Goal: Transaction & Acquisition: Purchase product/service

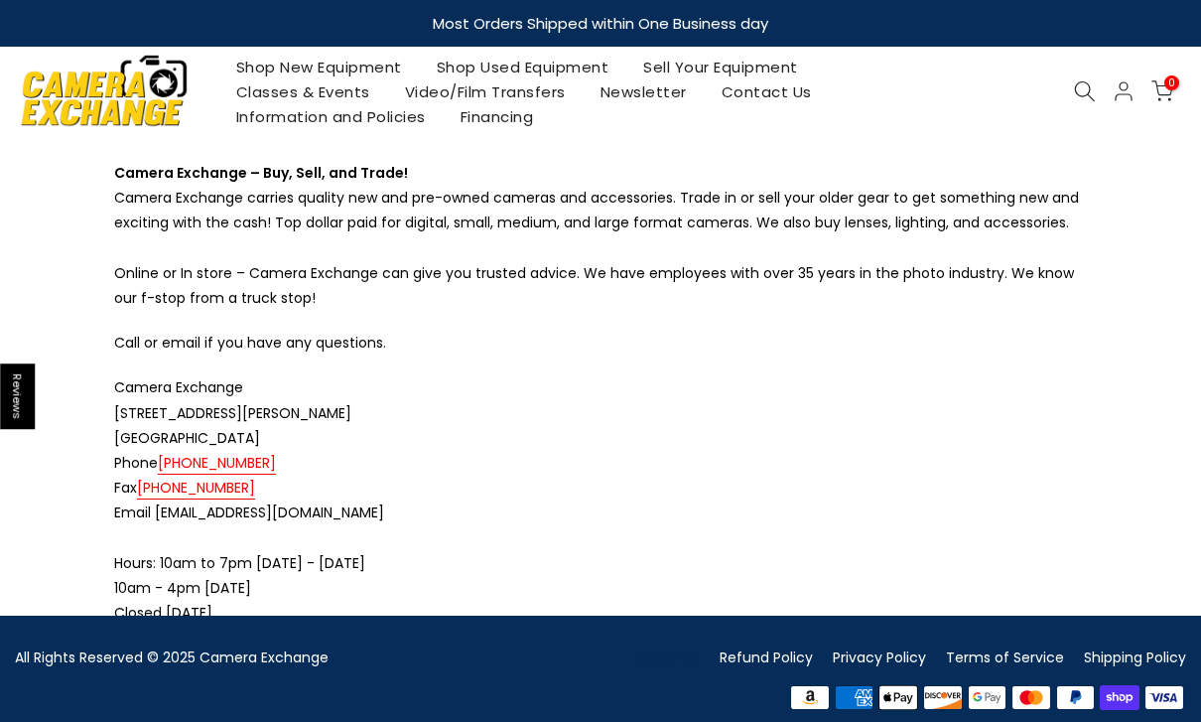
click at [265, 71] on link "Shop New Equipment" at bounding box center [318, 67] width 200 height 25
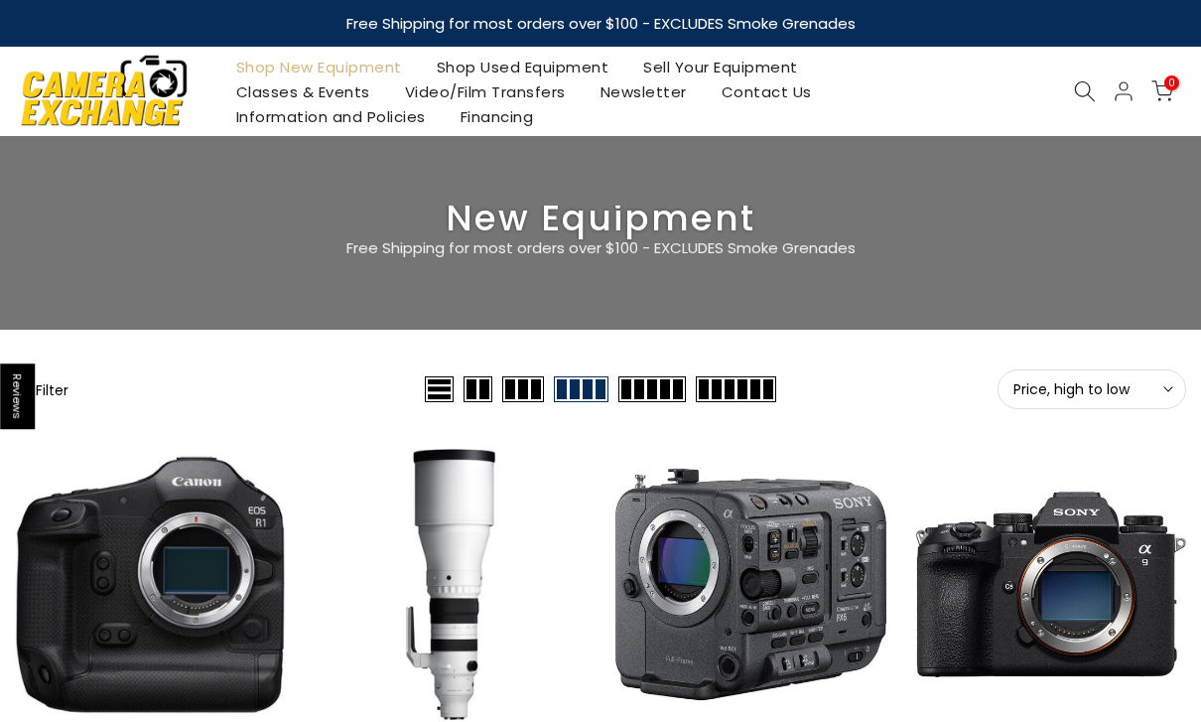
click at [591, 63] on link "Shop Used Equipment" at bounding box center [522, 67] width 207 height 25
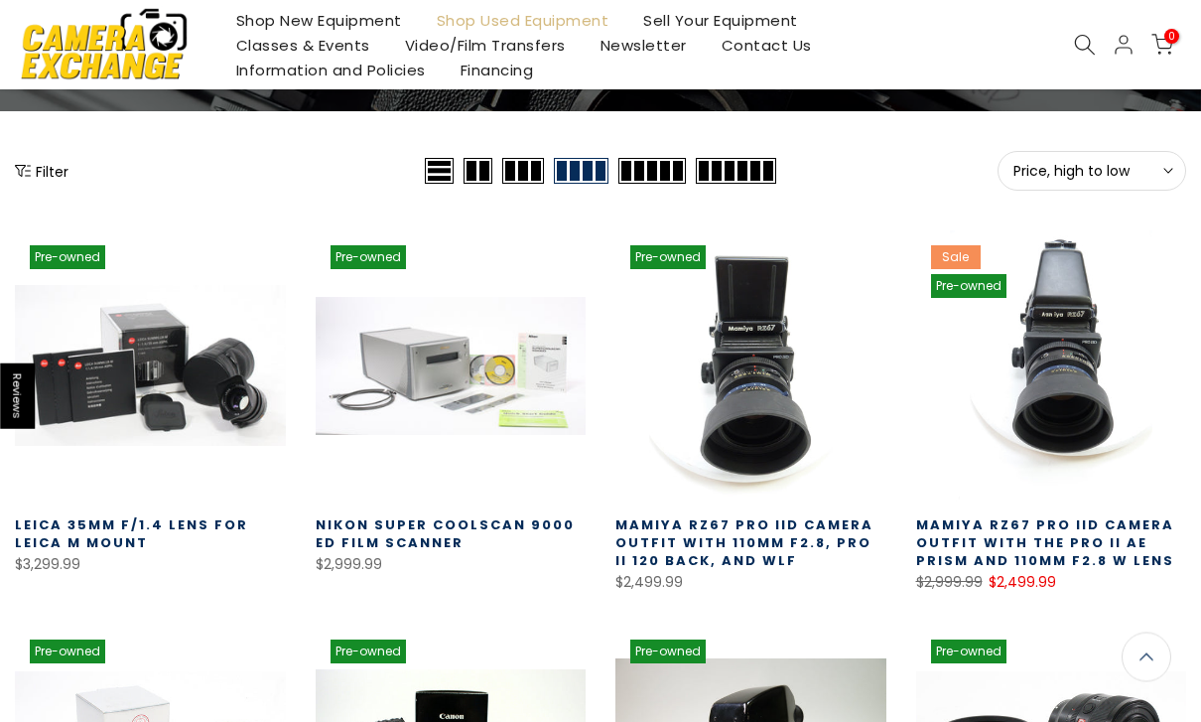
scroll to position [208, 0]
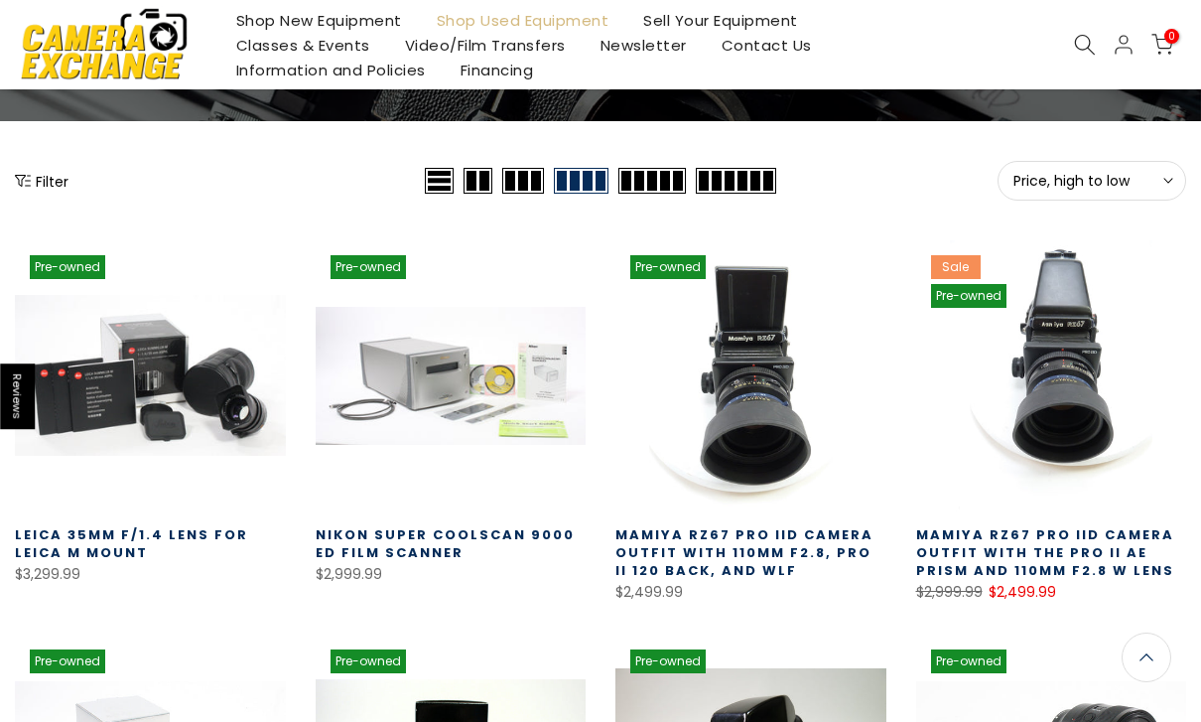
click at [1115, 189] on span "Price, high to low" at bounding box center [1091, 181] width 157 height 18
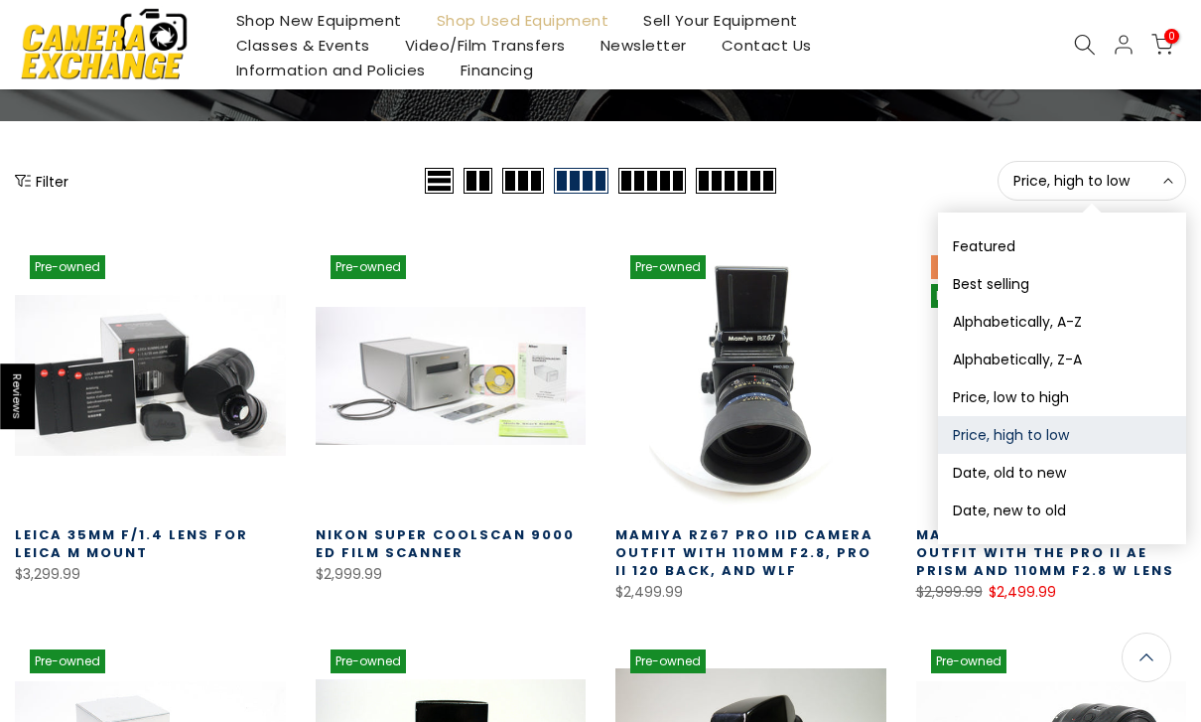
click at [1090, 508] on button "Date, new to old" at bounding box center [1062, 510] width 248 height 38
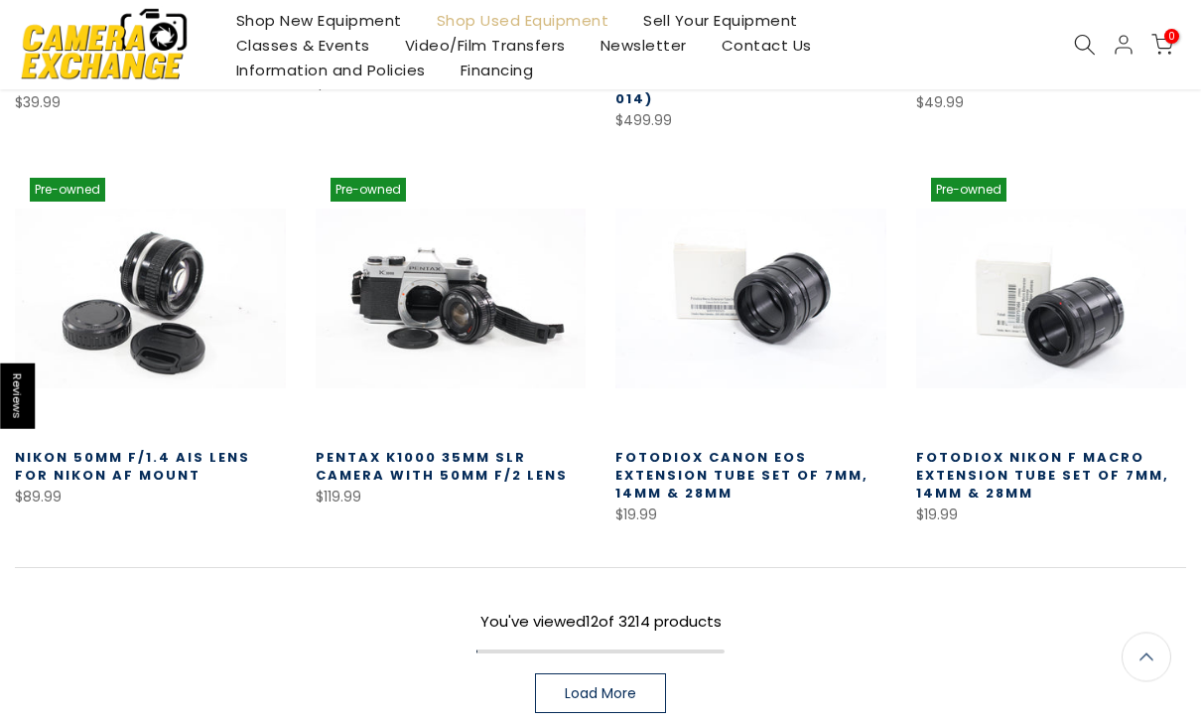
scroll to position [1073, 0]
click at [657, 687] on link "Load More" at bounding box center [600, 693] width 131 height 40
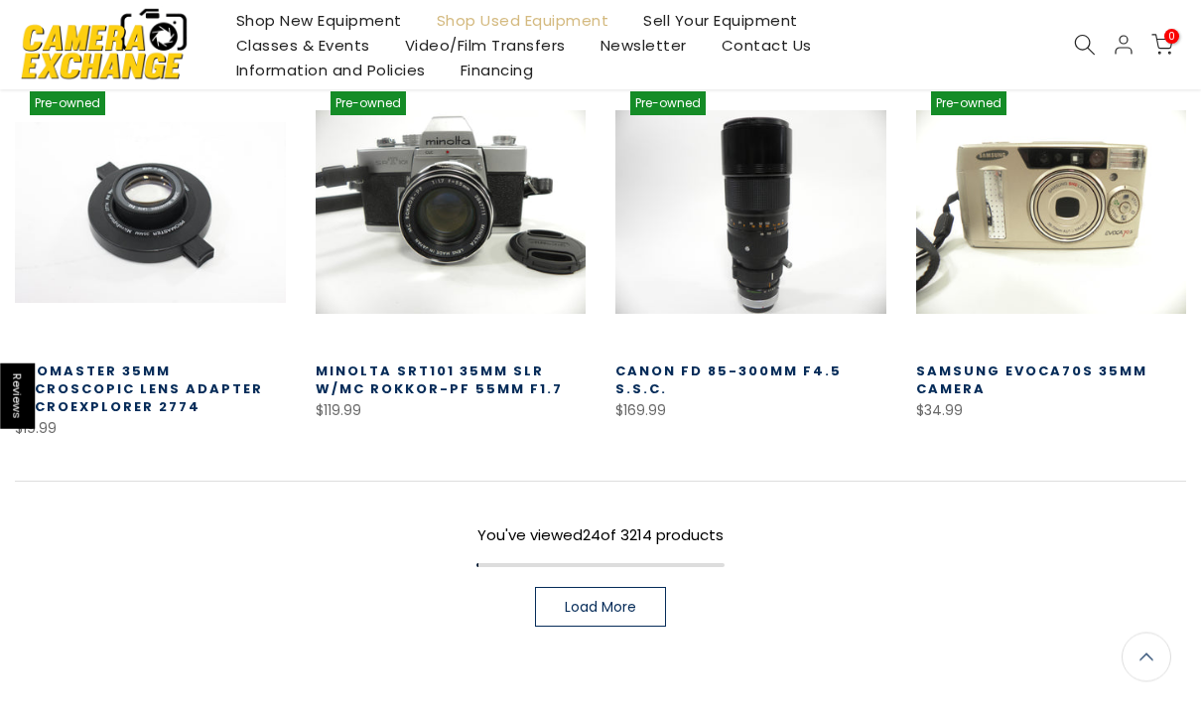
scroll to position [2389, 0]
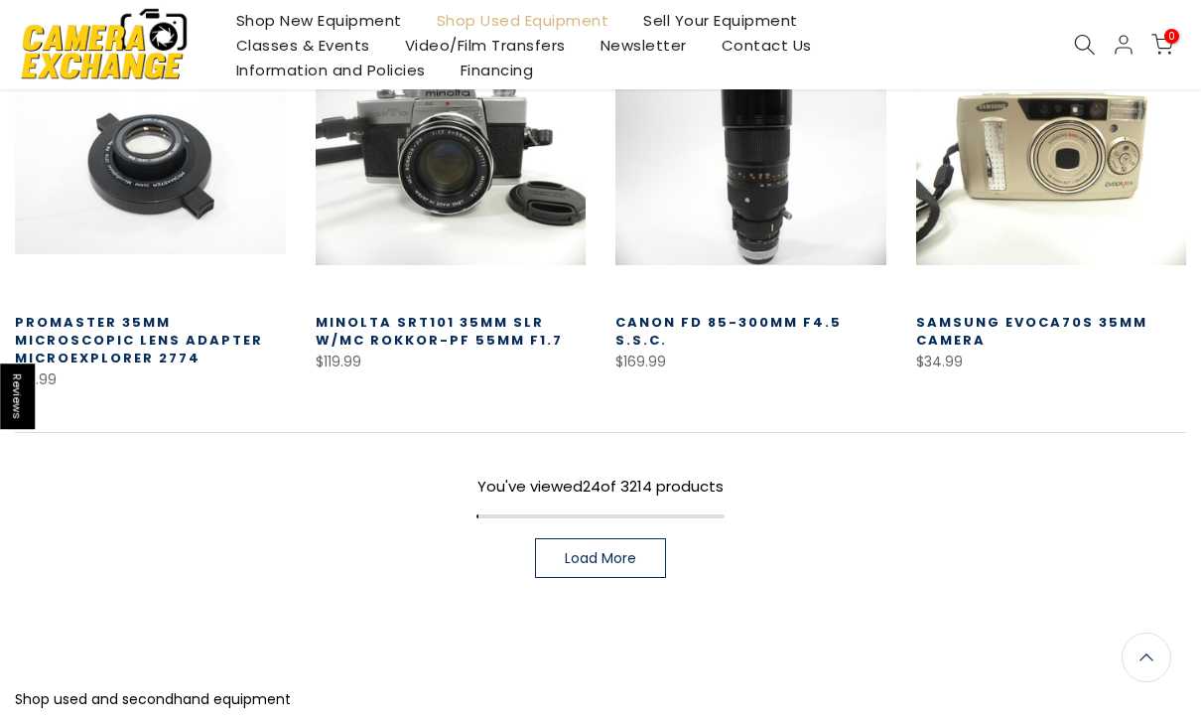
click at [658, 556] on link "Load More" at bounding box center [600, 558] width 131 height 40
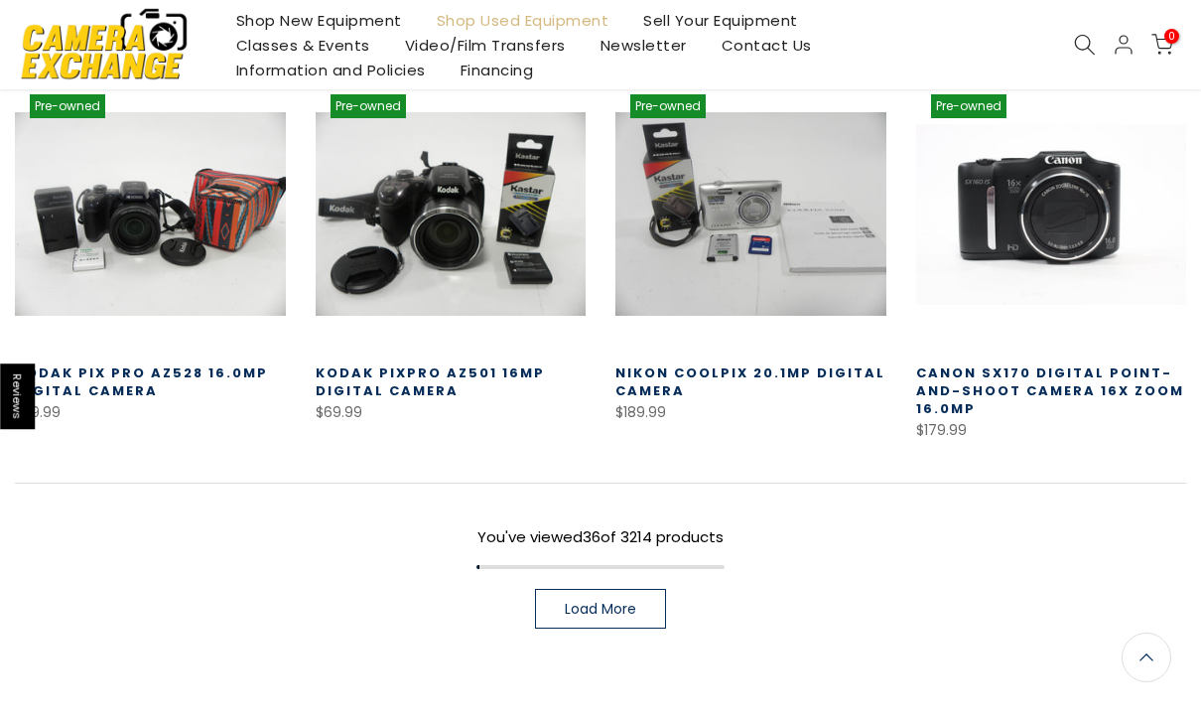
scroll to position [3504, 0]
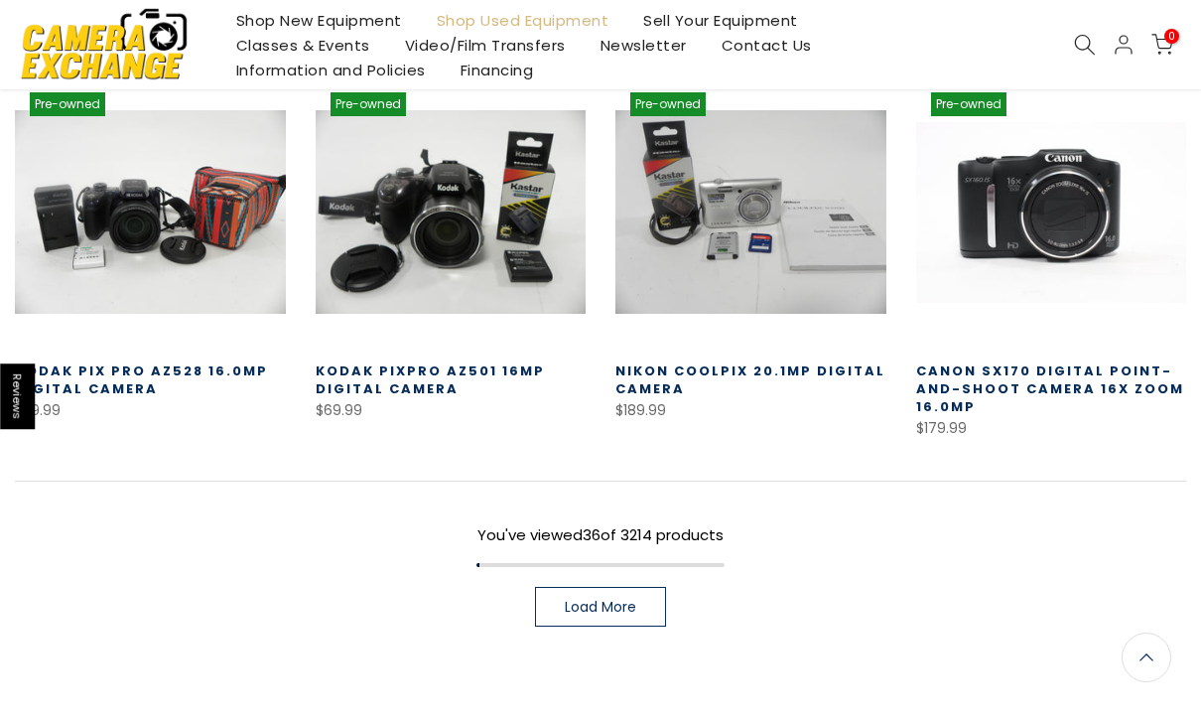
click at [644, 596] on link "Load More" at bounding box center [600, 607] width 131 height 40
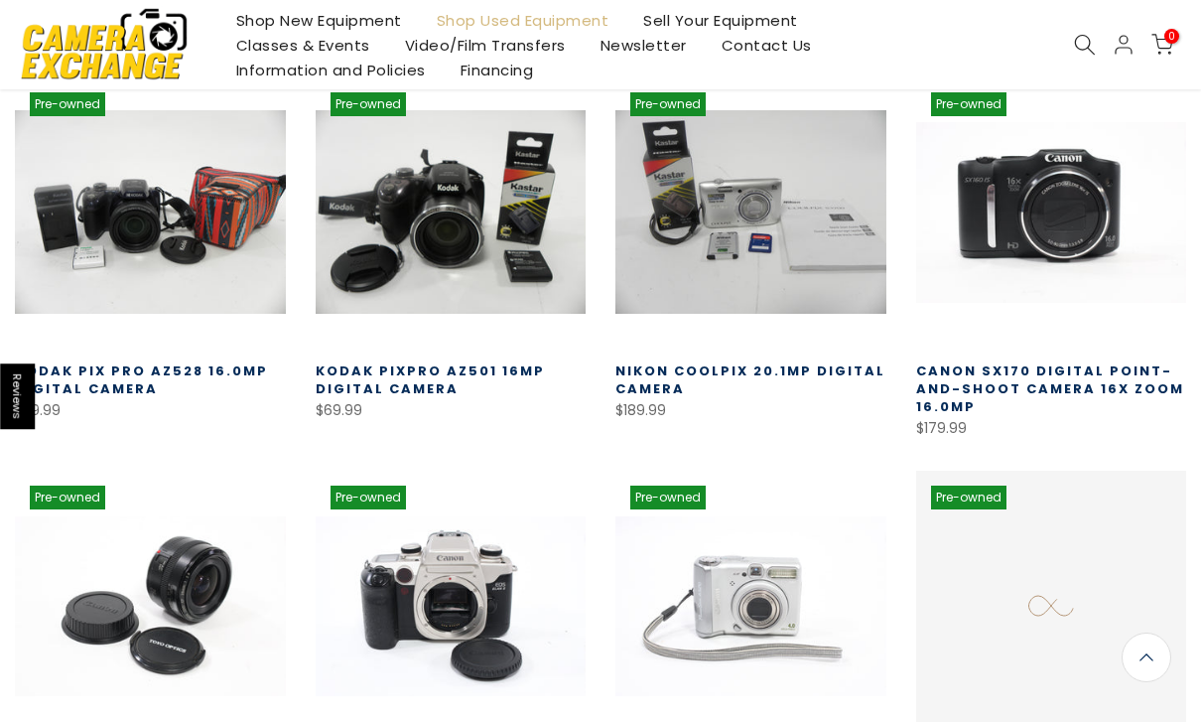
click at [1068, 470] on link at bounding box center [1051, 605] width 271 height 271
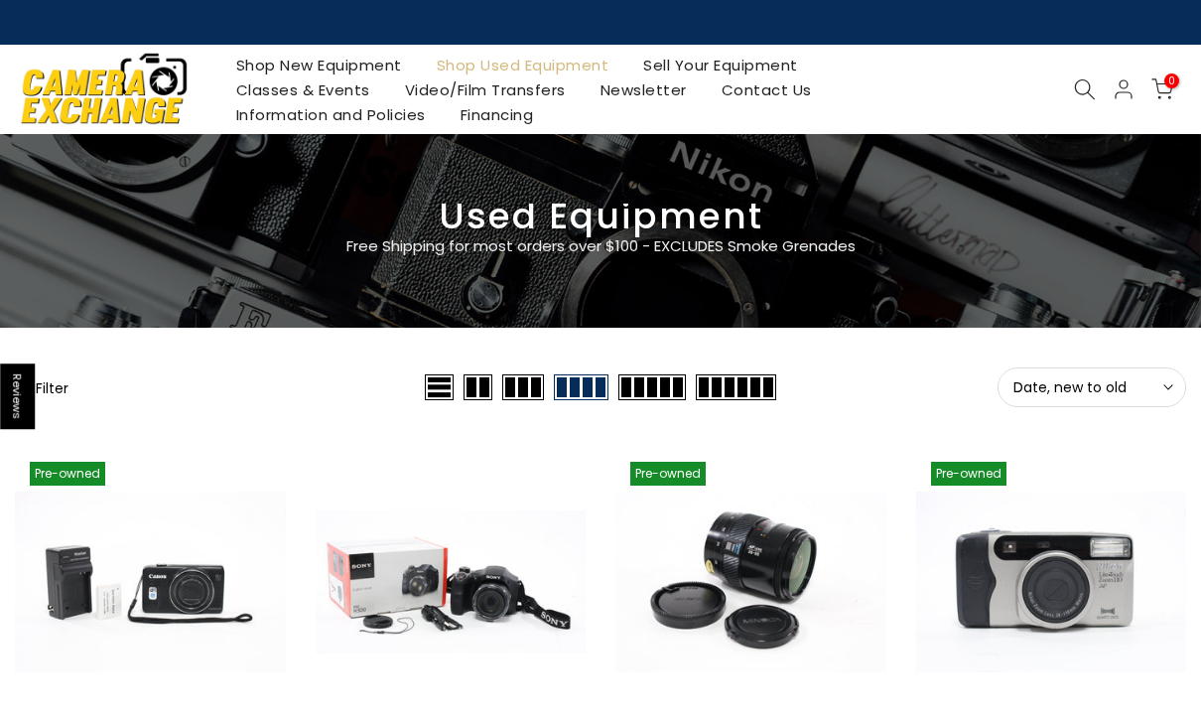
click at [1080, 98] on icon at bounding box center [1085, 89] width 22 height 22
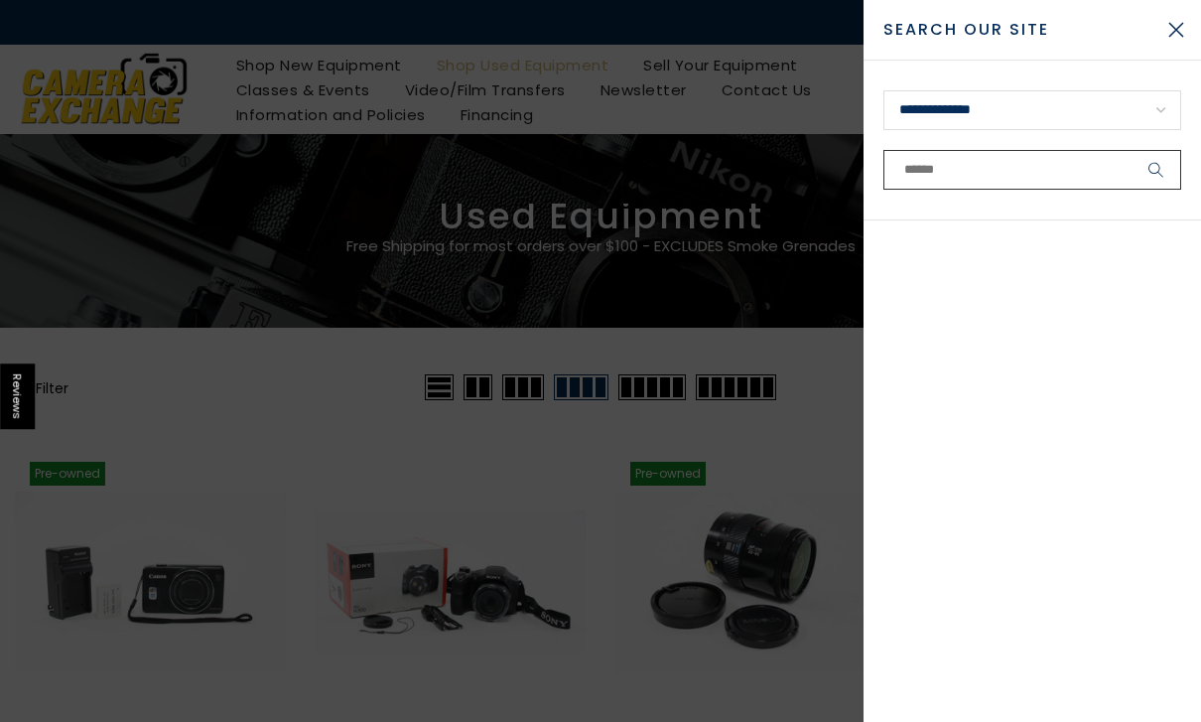
click at [1066, 182] on input "text" at bounding box center [1032, 170] width 298 height 40
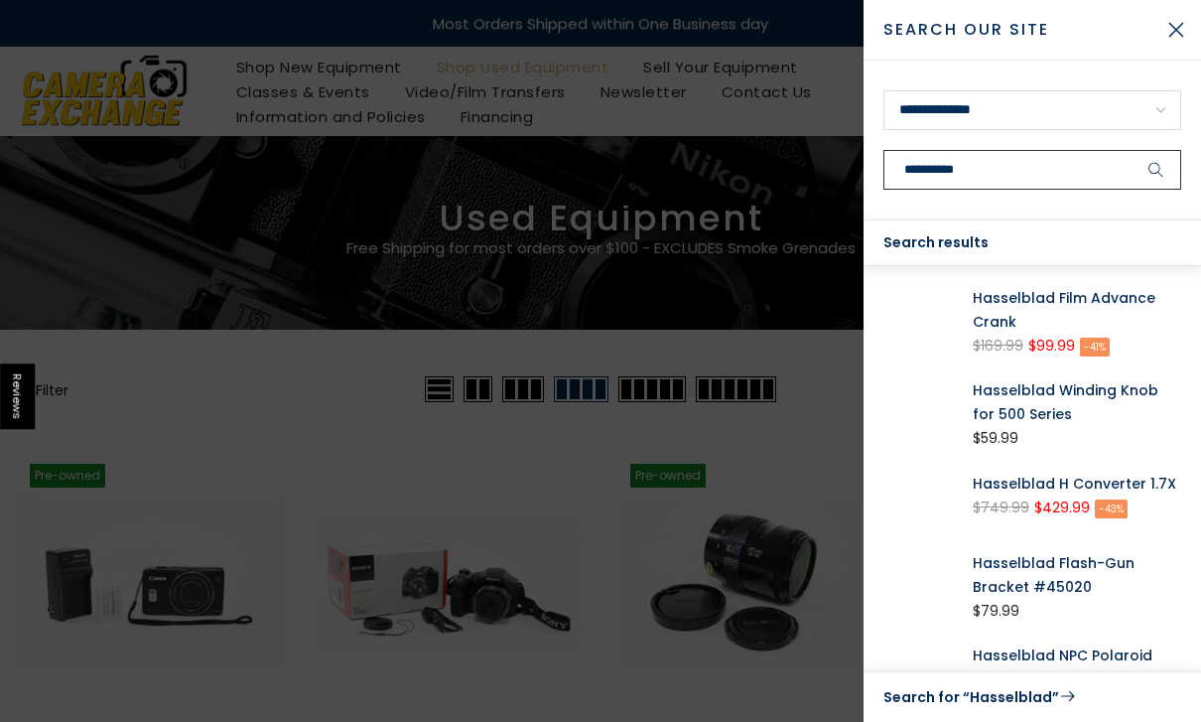
type input "**********"
click at [1156, 170] on button "submit" at bounding box center [1156, 170] width 50 height 40
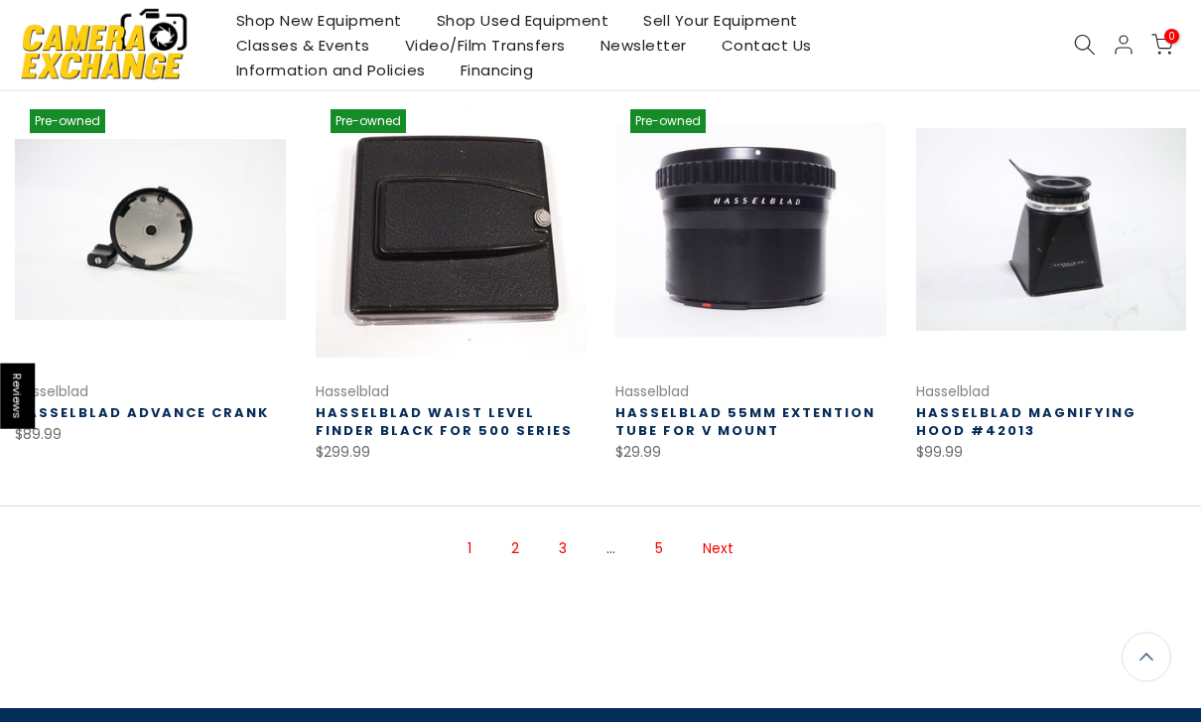
scroll to position [1143, 0]
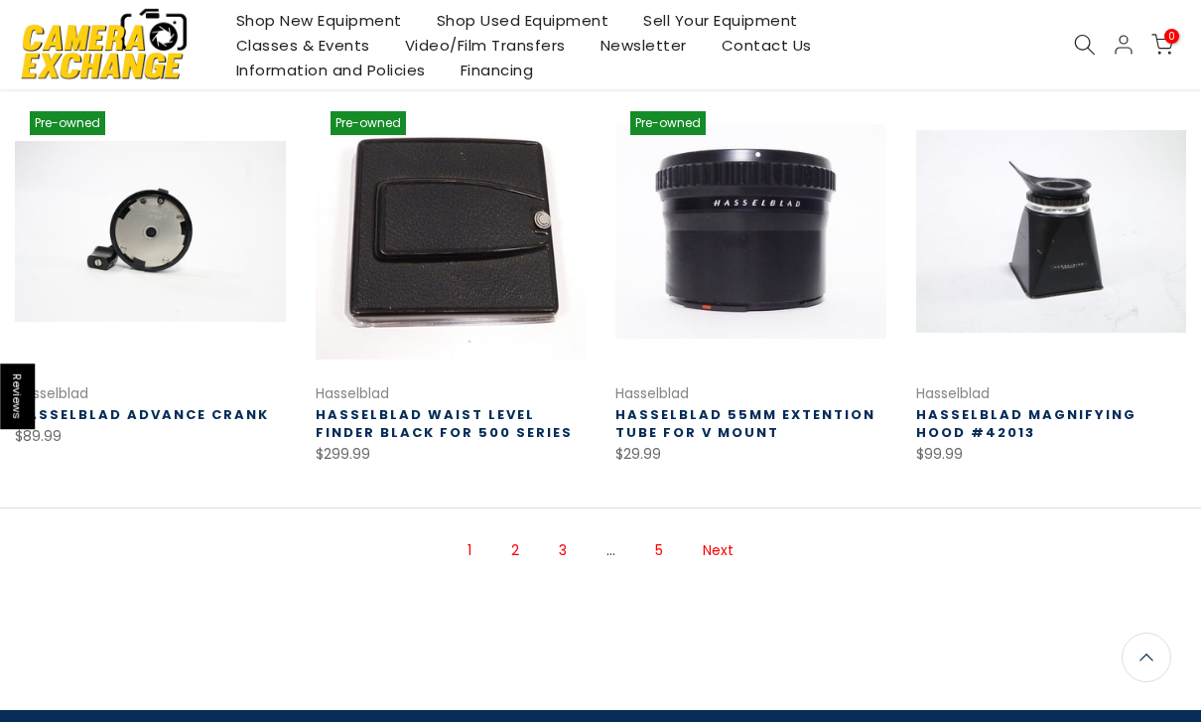
click at [733, 545] on link "Next" at bounding box center [718, 550] width 51 height 35
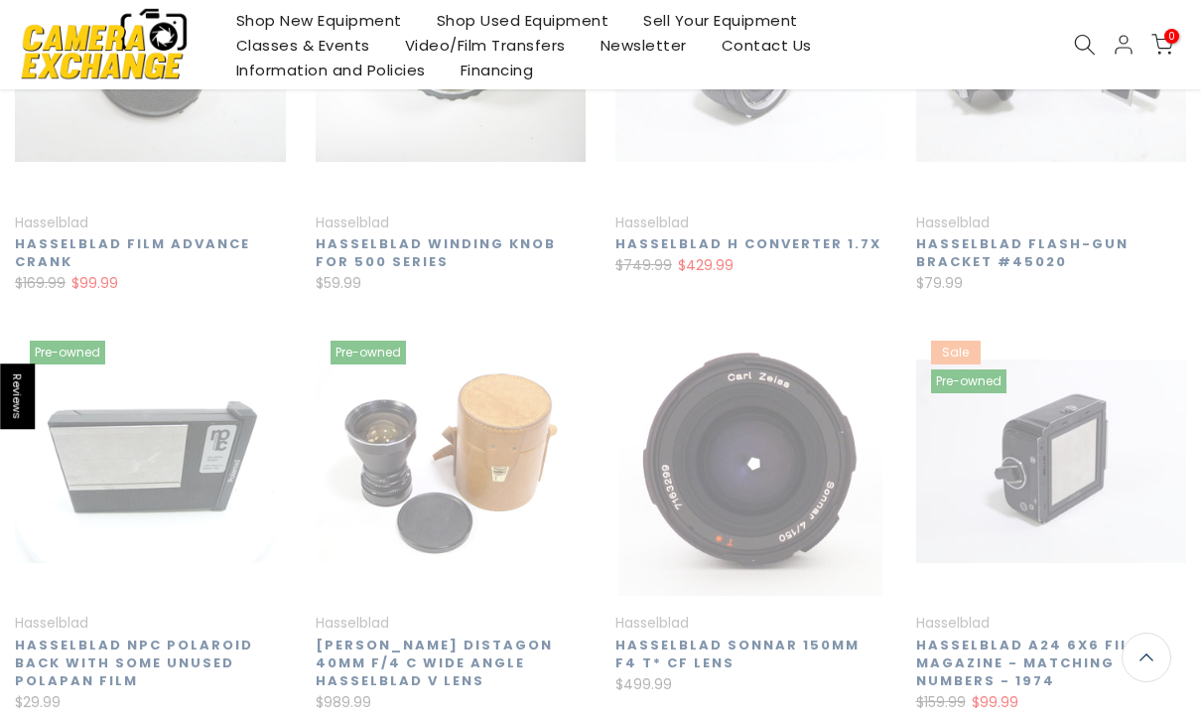
scroll to position [321, 0]
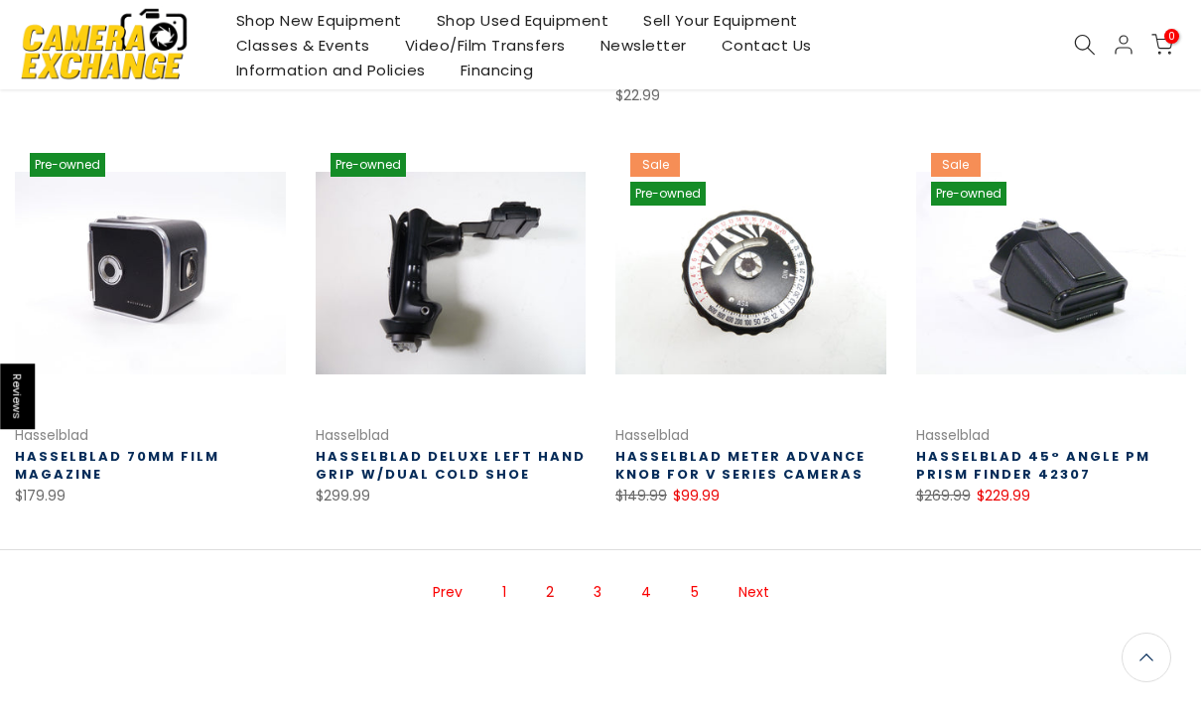
click at [757, 581] on link "Next" at bounding box center [754, 592] width 51 height 35
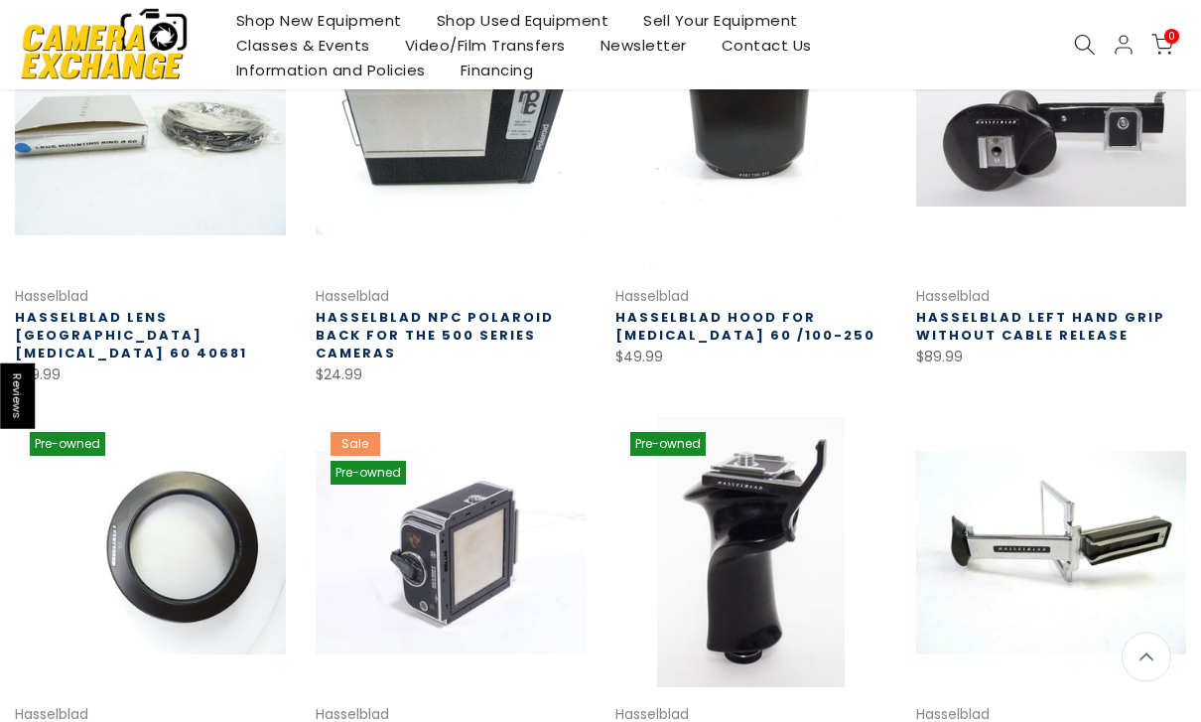
scroll to position [422, 0]
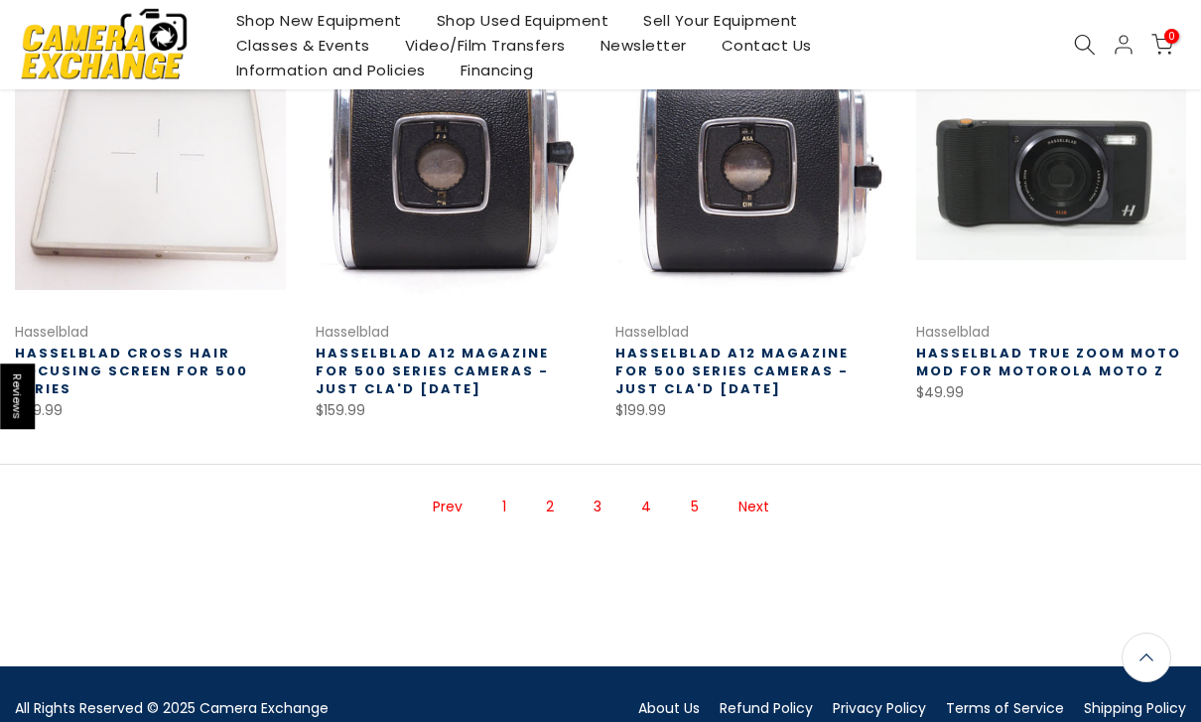
click at [760, 519] on link "Next" at bounding box center [754, 506] width 51 height 35
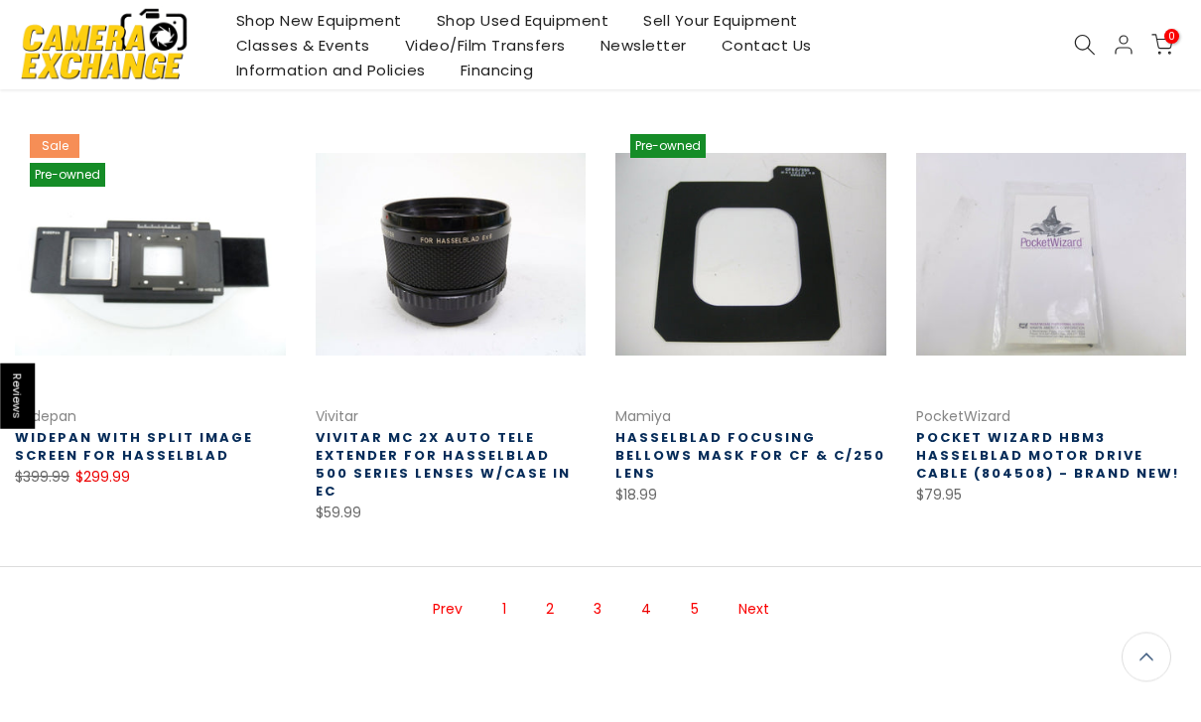
scroll to position [1138, 0]
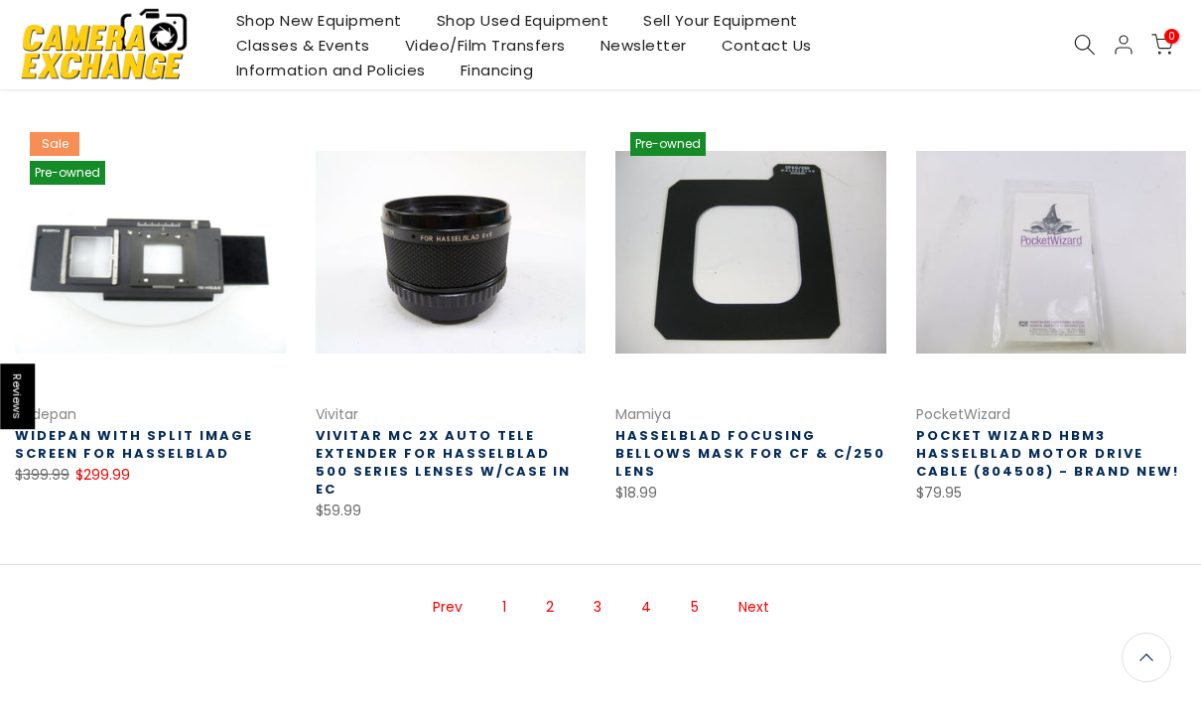
click at [769, 619] on link "Next" at bounding box center [754, 607] width 51 height 35
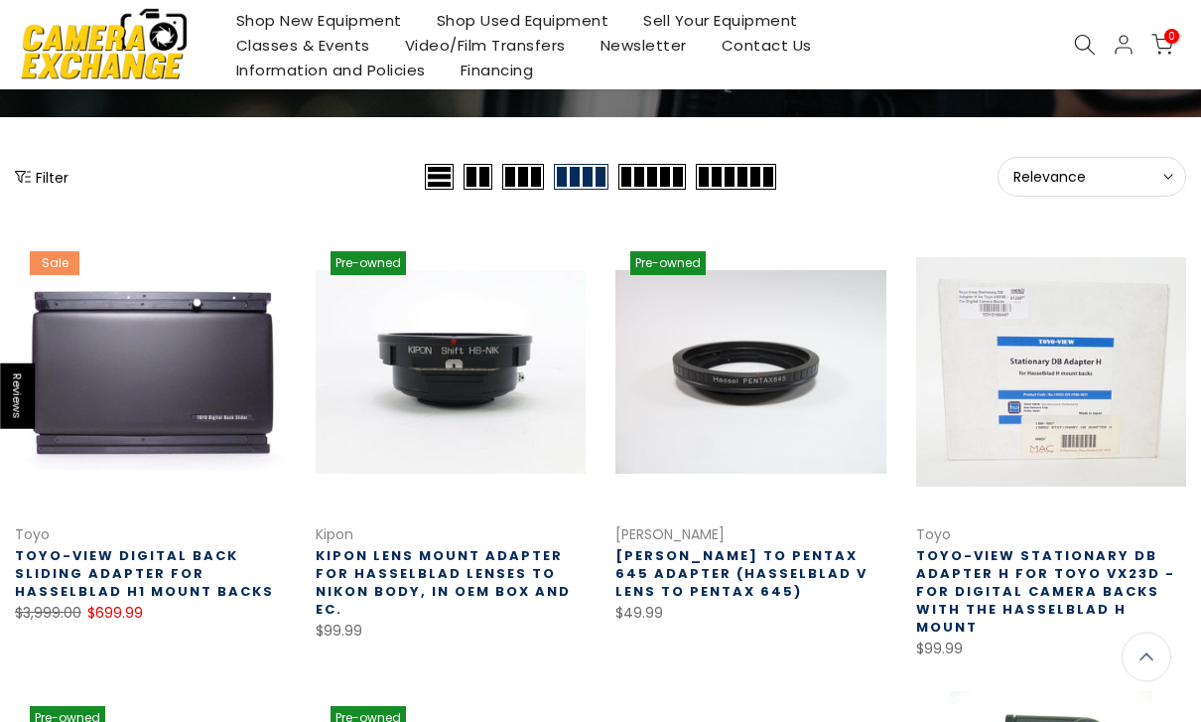
scroll to position [184, 0]
